Goal: Find specific page/section: Find specific page/section

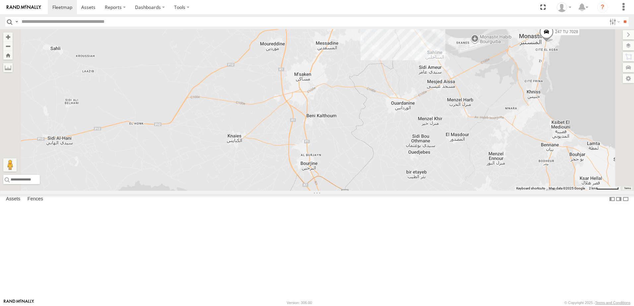
drag, startPoint x: 413, startPoint y: 71, endPoint x: 379, endPoint y: 155, distance: 91.0
click at [379, 155] on div "231 TU 3157 245 TU 9055 240 TU 779 241 TU 2030 9 247 TU 7028 246 TU 8289 245 TU…" at bounding box center [317, 110] width 634 height 162
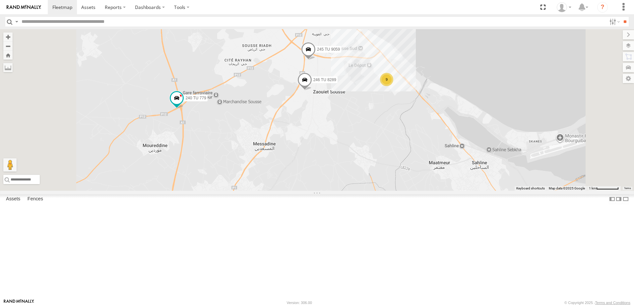
drag, startPoint x: 336, startPoint y: 123, endPoint x: 333, endPoint y: 162, distance: 38.6
click at [333, 162] on div "231 TU 3157 245 TU 9055 240 TU 779 241 TU 2030 247 TU 7028 241 TU 2026 246 TU 8…" at bounding box center [317, 110] width 634 height 162
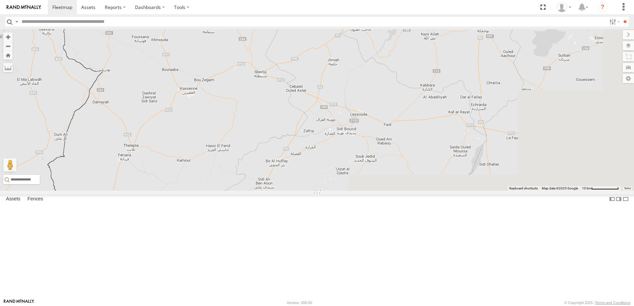
drag, startPoint x: 401, startPoint y: 162, endPoint x: 107, endPoint y: 225, distance: 300.0
click at [112, 225] on main "← Move left → Move right ↑ Move up ↓ Move down + Zoom in - Zoom out Home Jump l…" at bounding box center [317, 164] width 634 height 270
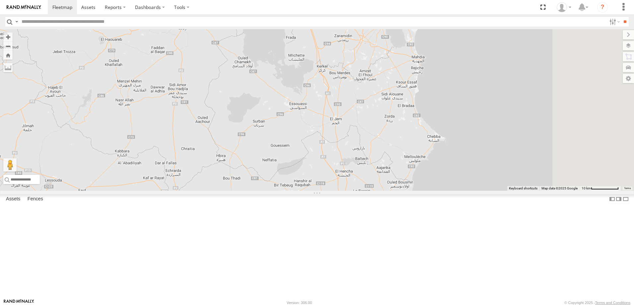
drag, startPoint x: 332, startPoint y: 166, endPoint x: 286, endPoint y: 246, distance: 92.3
click at [290, 191] on div "231 TU 3157 3 2 2" at bounding box center [317, 110] width 634 height 162
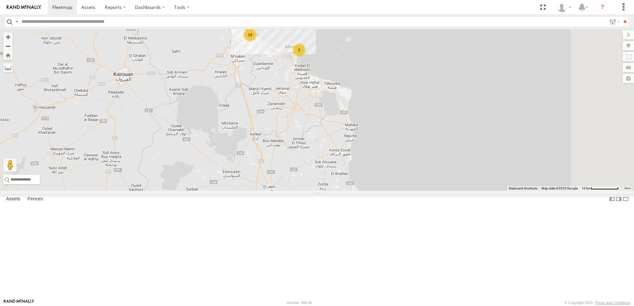
drag, startPoint x: 319, startPoint y: 201, endPoint x: 298, endPoint y: 237, distance: 41.5
click at [299, 191] on div "231 TU 3157 3 2 2 13 2" at bounding box center [317, 110] width 634 height 162
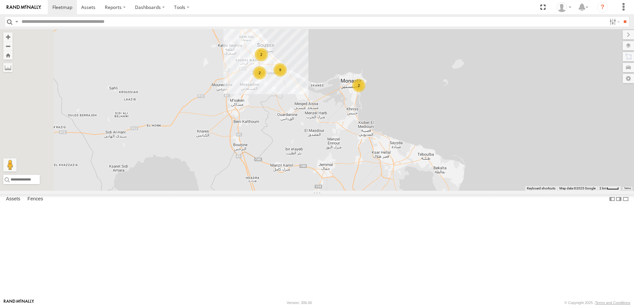
drag, startPoint x: 243, startPoint y: 220, endPoint x: 281, endPoint y: 268, distance: 61.0
click at [280, 191] on div "231 TU 3157 2 9 2 2" at bounding box center [317, 110] width 634 height 162
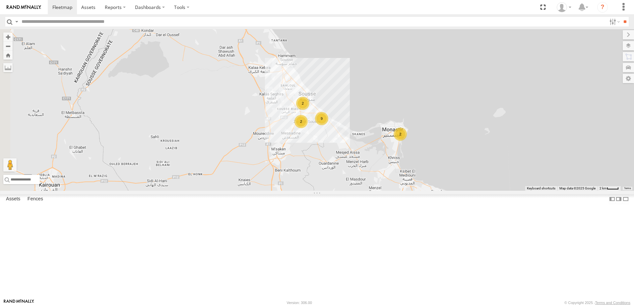
drag, startPoint x: 279, startPoint y: 204, endPoint x: 302, endPoint y: 223, distance: 30.7
click at [302, 191] on div "231 TU 3157 2 9 2 2" at bounding box center [317, 110] width 634 height 162
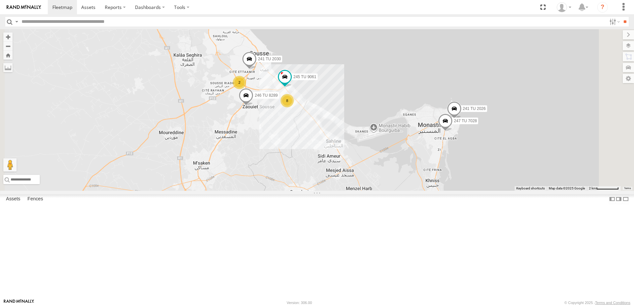
drag, startPoint x: 354, startPoint y: 212, endPoint x: 288, endPoint y: 244, distance: 73.7
click at [288, 191] on div "231 TU 3157 241 TU 2030 8 247 TU 7028 241 TU 2026 245 TU 9061 2 246 TU 8289" at bounding box center [317, 110] width 634 height 162
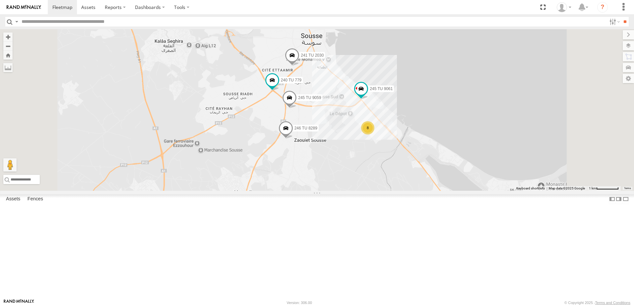
drag, startPoint x: 400, startPoint y: 167, endPoint x: 392, endPoint y: 251, distance: 84.5
click at [392, 191] on div "231 TU 3157 241 TU 2030 247 TU 7028 241 TU 2026 245 TU 9061 246 TU 8289 8 240 T…" at bounding box center [317, 110] width 634 height 162
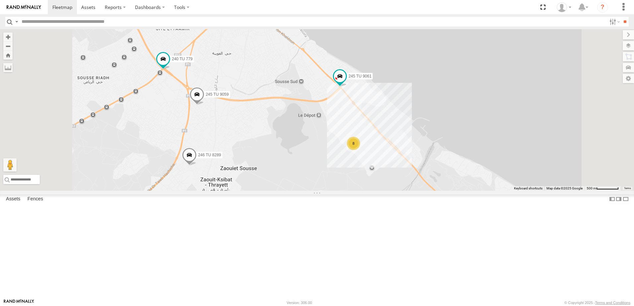
drag, startPoint x: 393, startPoint y: 231, endPoint x: 393, endPoint y: 262, distance: 30.8
click at [393, 191] on div "231 TU 3157 241 TU 2030 247 TU 7028 241 TU 2026 245 TU 9061 246 TU 8289 240 TU …" at bounding box center [317, 110] width 634 height 162
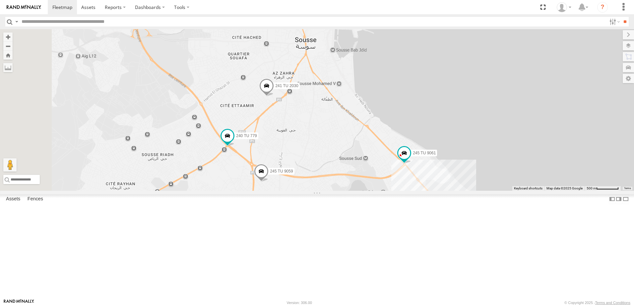
drag, startPoint x: 356, startPoint y: 207, endPoint x: 419, endPoint y: 257, distance: 80.4
click at [419, 191] on div "231 TU 3157 241 TU 2030 247 TU 7028 241 TU 2026 245 TU 9061 246 TU 8289 240 TU …" at bounding box center [317, 110] width 634 height 162
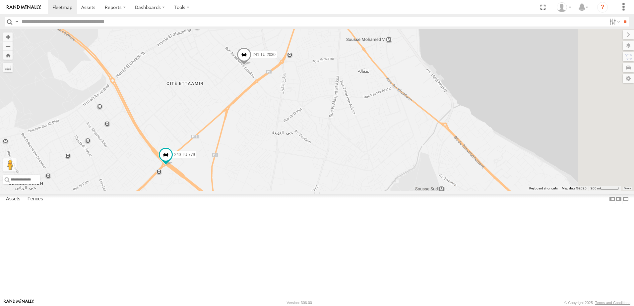
drag, startPoint x: 464, startPoint y: 162, endPoint x: 376, endPoint y: 207, distance: 98.9
click at [376, 191] on div "231 TU 3157 241 TU 2030 247 TU 7028 241 TU 2026 245 TU 9061 246 TU 8289 240 TU …" at bounding box center [317, 110] width 634 height 162
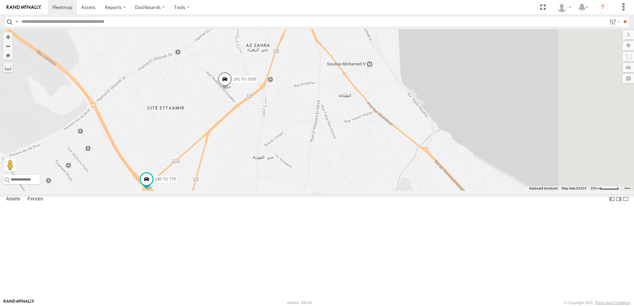
drag, startPoint x: 389, startPoint y: 187, endPoint x: 391, endPoint y: 214, distance: 26.9
click at [391, 191] on div "231 TU 3157 241 TU 2030 247 TU 7028 241 TU 2026 245 TU 9061 246 TU 8289 240 TU …" at bounding box center [317, 110] width 634 height 162
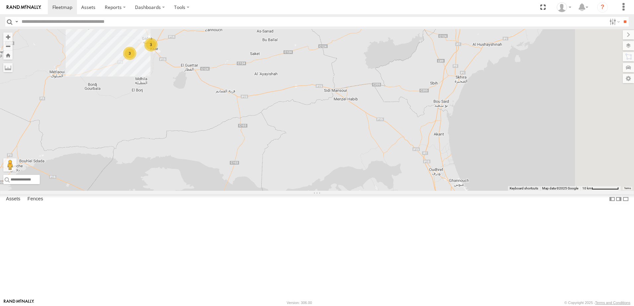
drag, startPoint x: 429, startPoint y: 171, endPoint x: 275, endPoint y: 311, distance: 208.2
click at [275, 306] on html at bounding box center [317, 153] width 634 height 306
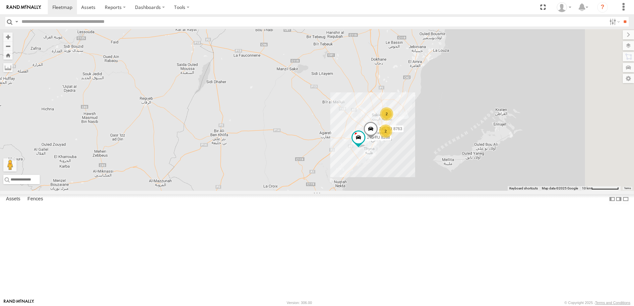
drag, startPoint x: 330, startPoint y: 241, endPoint x: 320, endPoint y: 323, distance: 83.2
click at [320, 306] on html at bounding box center [317, 153] width 634 height 306
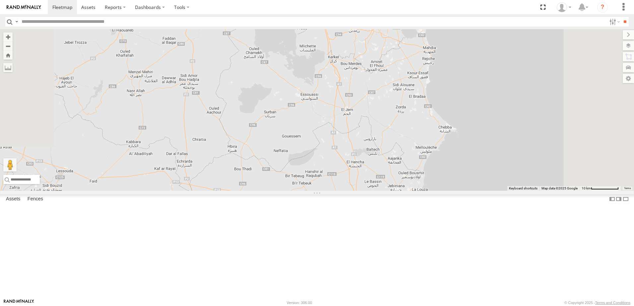
drag, startPoint x: 330, startPoint y: 256, endPoint x: 315, endPoint y: 323, distance: 68.6
click at [315, 306] on html at bounding box center [317, 153] width 634 height 306
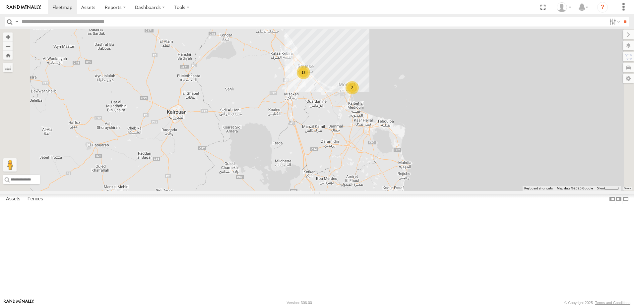
drag, startPoint x: 312, startPoint y: 281, endPoint x: 330, endPoint y: 306, distance: 31.3
click at [330, 306] on html at bounding box center [317, 153] width 634 height 306
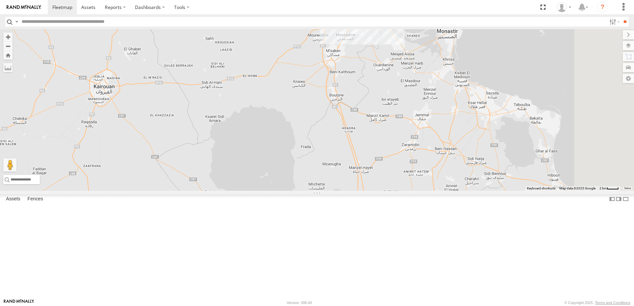
drag, startPoint x: 337, startPoint y: 241, endPoint x: 287, endPoint y: 323, distance: 96.5
click at [287, 306] on html at bounding box center [317, 153] width 634 height 306
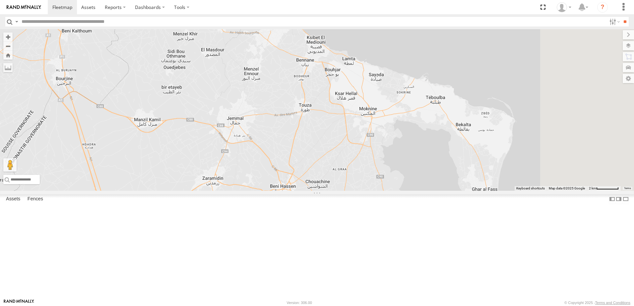
drag, startPoint x: 401, startPoint y: 218, endPoint x: 339, endPoint y: 323, distance: 122.2
click at [339, 306] on html at bounding box center [317, 153] width 634 height 306
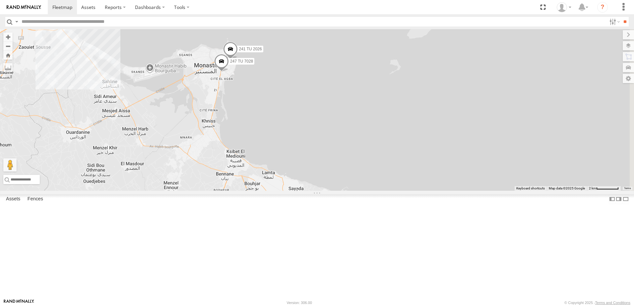
drag, startPoint x: 326, startPoint y: 213, endPoint x: 370, endPoint y: 263, distance: 66.5
click at [367, 191] on div "231 TU 3157 245 TU 9066 246 TU 8288 241 TU 8763 247 TU 7028 241 TU 2026" at bounding box center [317, 110] width 634 height 162
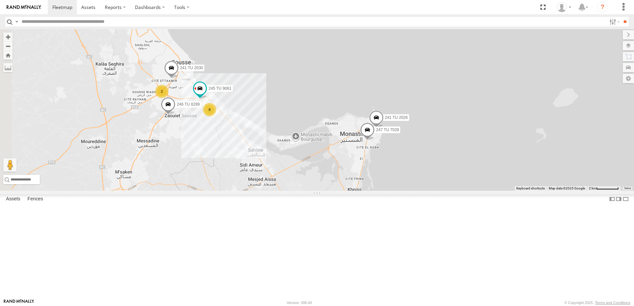
drag, startPoint x: 287, startPoint y: 244, endPoint x: 372, endPoint y: 239, distance: 84.7
click at [372, 191] on div "231 TU 3157 245 TU 9066 246 TU 8288 241 TU 8763 247 TU 7028 241 TU 2026 241 TU …" at bounding box center [317, 110] width 634 height 162
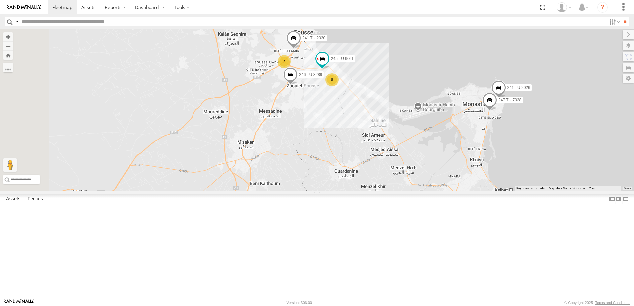
drag, startPoint x: 346, startPoint y: 262, endPoint x: 411, endPoint y: 241, distance: 68.5
click at [408, 191] on div "231 TU 3157 245 TU 9066 246 TU 8288 241 TU 8763 247 TU 7028 241 TU 2026 241 TU …" at bounding box center [317, 110] width 634 height 162
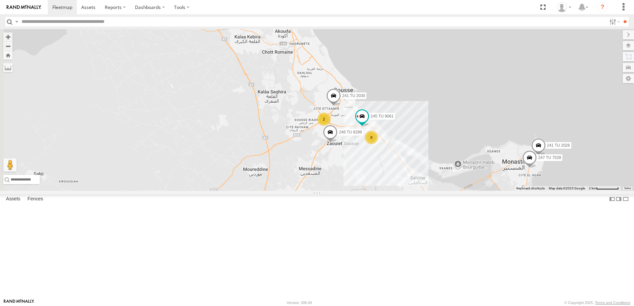
drag, startPoint x: 362, startPoint y: 204, endPoint x: 392, endPoint y: 269, distance: 71.2
click at [392, 191] on div "231 TU 3157 245 TU 9066 246 TU 8288 241 TU 8763 247 TU 7028 241 TU 2026 241 TU …" at bounding box center [317, 110] width 634 height 162
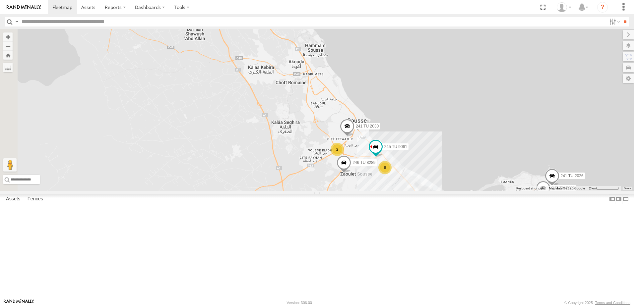
drag, startPoint x: 377, startPoint y: 239, endPoint x: 388, endPoint y: 269, distance: 31.5
click at [388, 191] on div "231 TU 3157 245 TU 9066 246 TU 8288 241 TU 8763 247 TU 7028 241 TU 2026 241 TU …" at bounding box center [317, 110] width 634 height 162
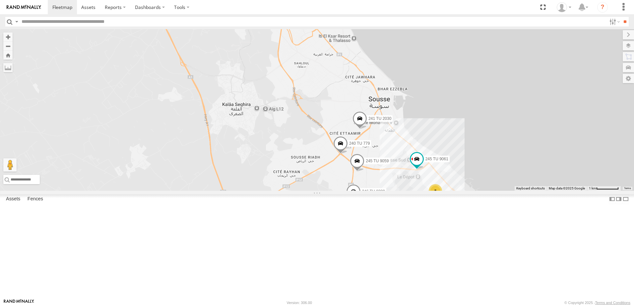
drag, startPoint x: 427, startPoint y: 234, endPoint x: 381, endPoint y: 263, distance: 54.5
click at [381, 191] on div "231 TU 3157 245 TU 9066 246 TU 8288 241 TU 8763 247 TU 7028 241 TU 2026 241 TU …" at bounding box center [317, 110] width 634 height 162
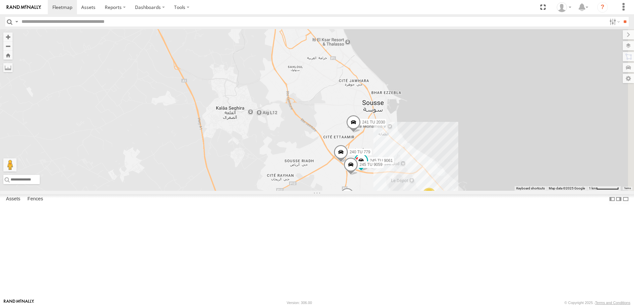
scroll to position [99, 0]
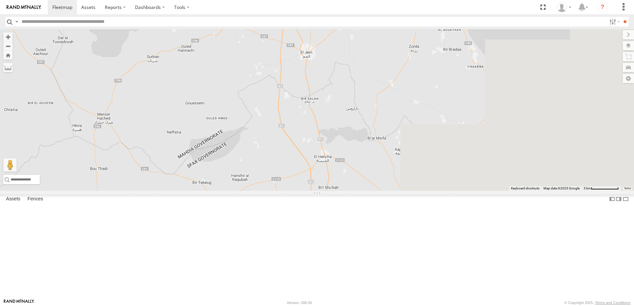
drag, startPoint x: 459, startPoint y: 147, endPoint x: 165, endPoint y: 323, distance: 343.2
click at [165, 306] on html at bounding box center [317, 153] width 634 height 306
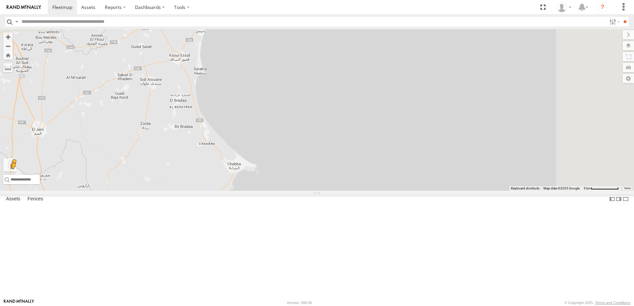
drag, startPoint x: 169, startPoint y: 278, endPoint x: 235, endPoint y: 323, distance: 79.8
click at [235, 306] on html at bounding box center [317, 153] width 634 height 306
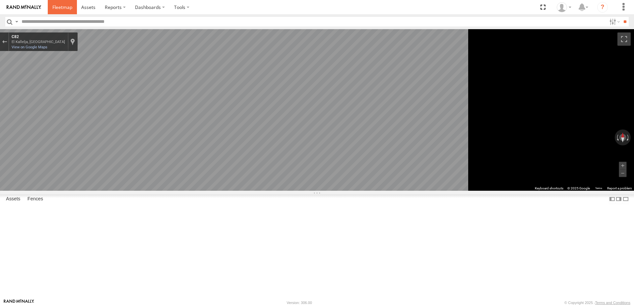
click at [59, 7] on span at bounding box center [62, 7] width 20 height 6
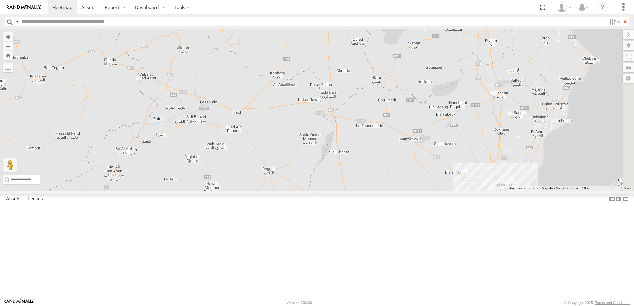
drag, startPoint x: 450, startPoint y: 130, endPoint x: 293, endPoint y: 204, distance: 172.8
click at [295, 191] on div "231 TU 3157 3 3" at bounding box center [317, 110] width 634 height 162
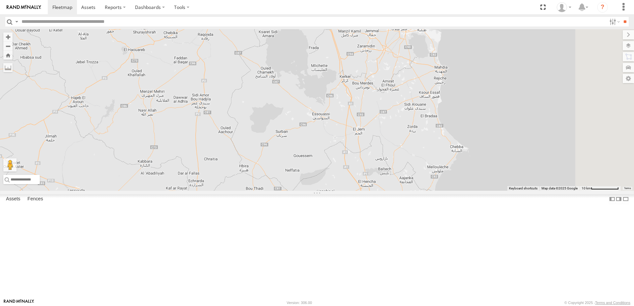
drag, startPoint x: 386, startPoint y: 141, endPoint x: 306, endPoint y: 246, distance: 131.3
click at [306, 191] on div "231 TU 3157 3 3 2 246 TU 8288 2 241 TU 8763" at bounding box center [317, 110] width 634 height 162
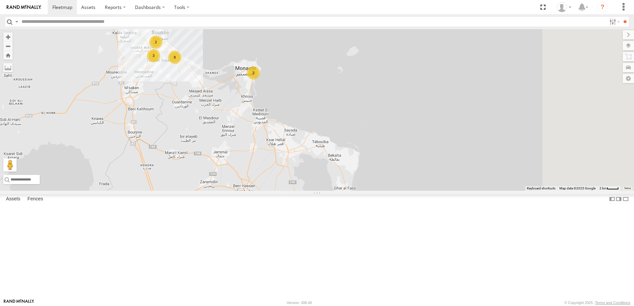
drag, startPoint x: 331, startPoint y: 212, endPoint x: 180, endPoint y: 279, distance: 165.4
click at [188, 191] on div "231 TU 3157 246 TU 8288 241 TU 8763 2 8 2 3" at bounding box center [317, 110] width 634 height 162
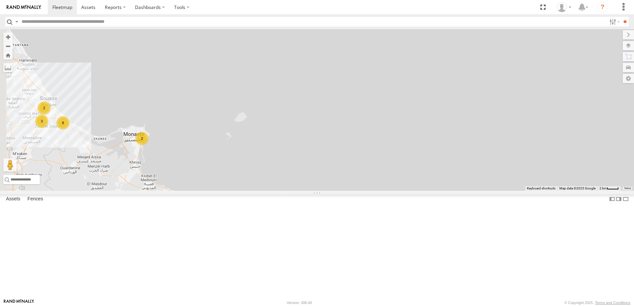
drag, startPoint x: 203, startPoint y: 241, endPoint x: 318, endPoint y: 235, distance: 115.2
click at [318, 191] on div "231 TU 3157 246 TU 8288 241 TU 8763 2 8 2 3" at bounding box center [317, 110] width 634 height 162
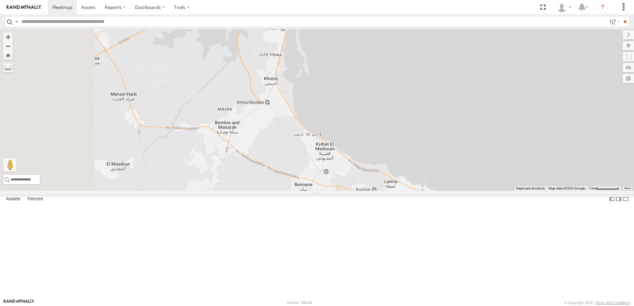
drag, startPoint x: 202, startPoint y: 257, endPoint x: 406, endPoint y: 299, distance: 208.4
click at [405, 299] on body at bounding box center [317, 153] width 634 height 306
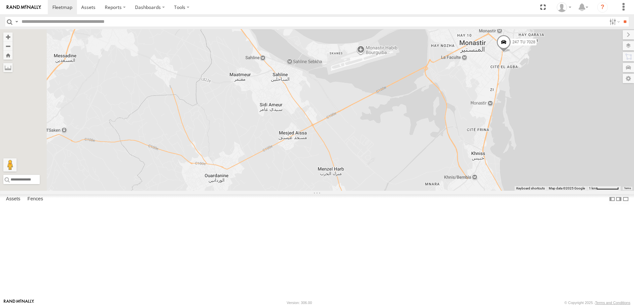
drag, startPoint x: 417, startPoint y: 213, endPoint x: 354, endPoint y: 272, distance: 86.1
click at [366, 191] on div "231 TU 3157 246 TU 8288 241 TU 8763 247 TU 7028 241 TU 2026 246 TU 8289" at bounding box center [317, 110] width 634 height 162
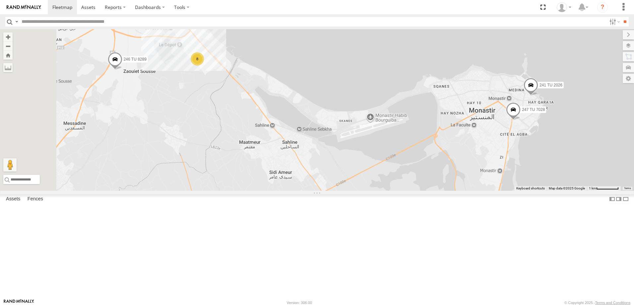
drag, startPoint x: 418, startPoint y: 223, endPoint x: 492, endPoint y: 241, distance: 76.1
click at [492, 191] on div "231 TU 3157 246 TU 8288 241 TU 8763 247 TU 7028 241 TU 2026 246 TU 8289 8" at bounding box center [317, 110] width 634 height 162
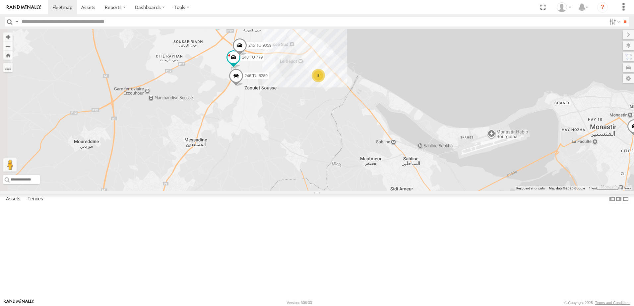
drag, startPoint x: 376, startPoint y: 218, endPoint x: 494, endPoint y: 243, distance: 121.0
click at [495, 191] on div "231 TU 3157 246 TU 8288 241 TU 8763 247 TU 7028 241 TU 2026 246 TU 8289 8 241 T…" at bounding box center [317, 110] width 634 height 162
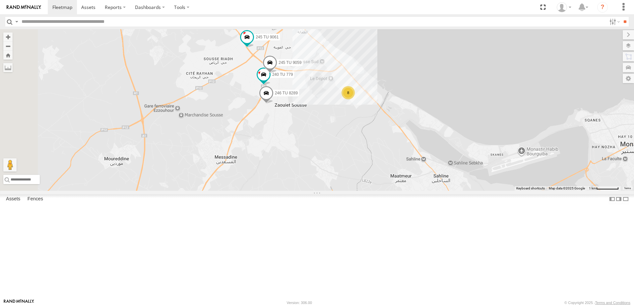
drag, startPoint x: 351, startPoint y: 237, endPoint x: 381, endPoint y: 264, distance: 40.6
click at [381, 191] on div "231 TU 3157 246 TU 8288 241 TU 8763 247 TU 7028 241 TU 2026 246 TU 8289 8 241 T…" at bounding box center [317, 110] width 634 height 162
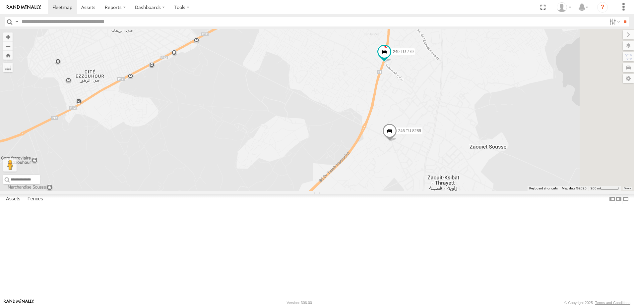
drag, startPoint x: 388, startPoint y: 165, endPoint x: 316, endPoint y: 250, distance: 110.6
click at [316, 191] on div "231 TU 3157 246 TU 8288 241 TU 8763 247 TU 7028 241 TU 2026 246 TU 8289 241 TU …" at bounding box center [317, 110] width 634 height 162
